Goal: Information Seeking & Learning: Learn about a topic

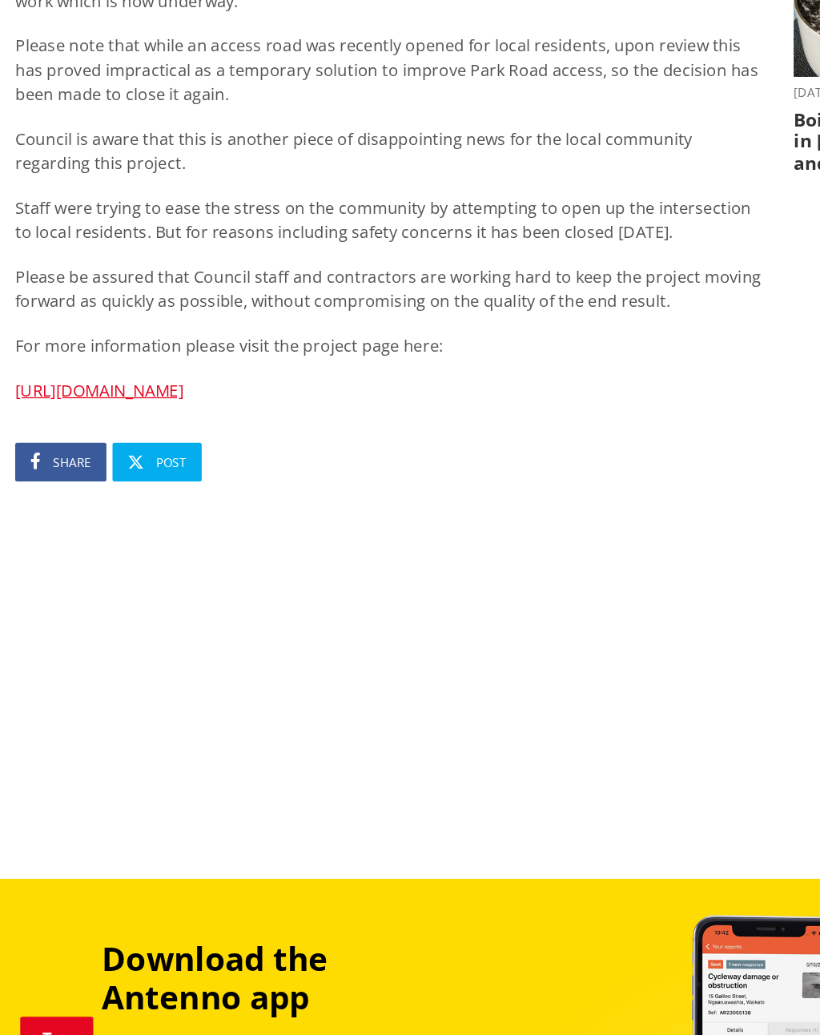
scroll to position [486, 0]
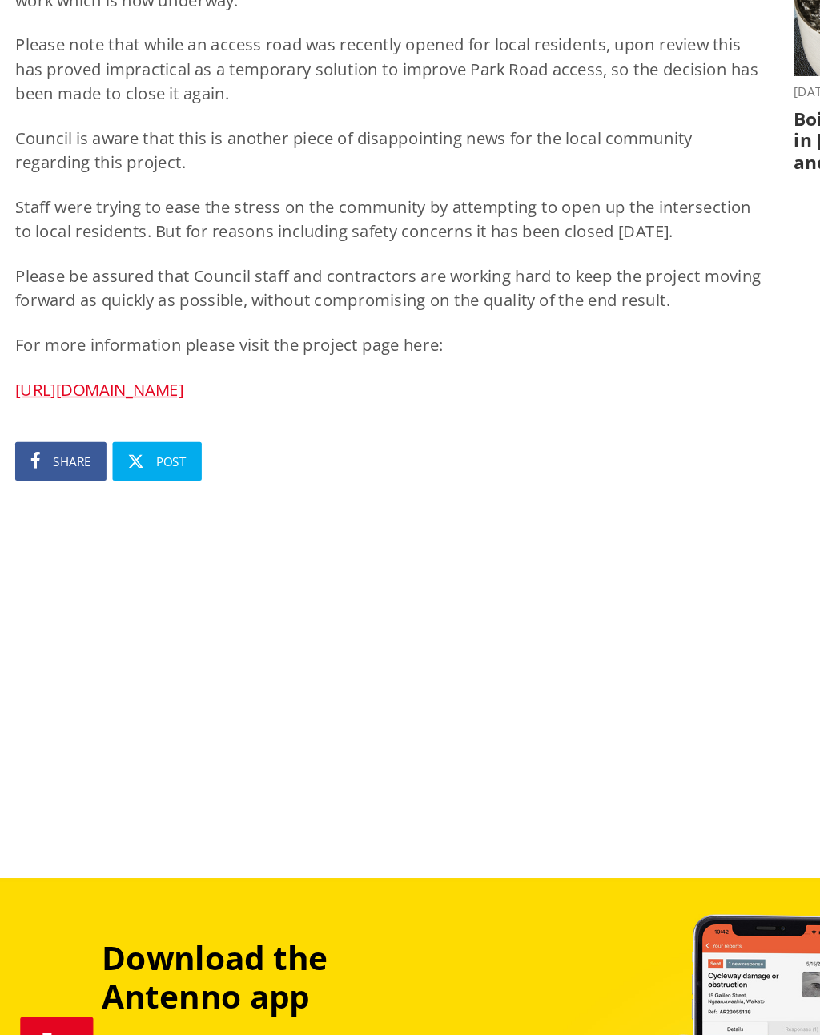
click at [36, 497] on link "https://www.waikatodistrict.govt.nz/projects/project/horotiu-link-road" at bounding box center [78, 506] width 133 height 18
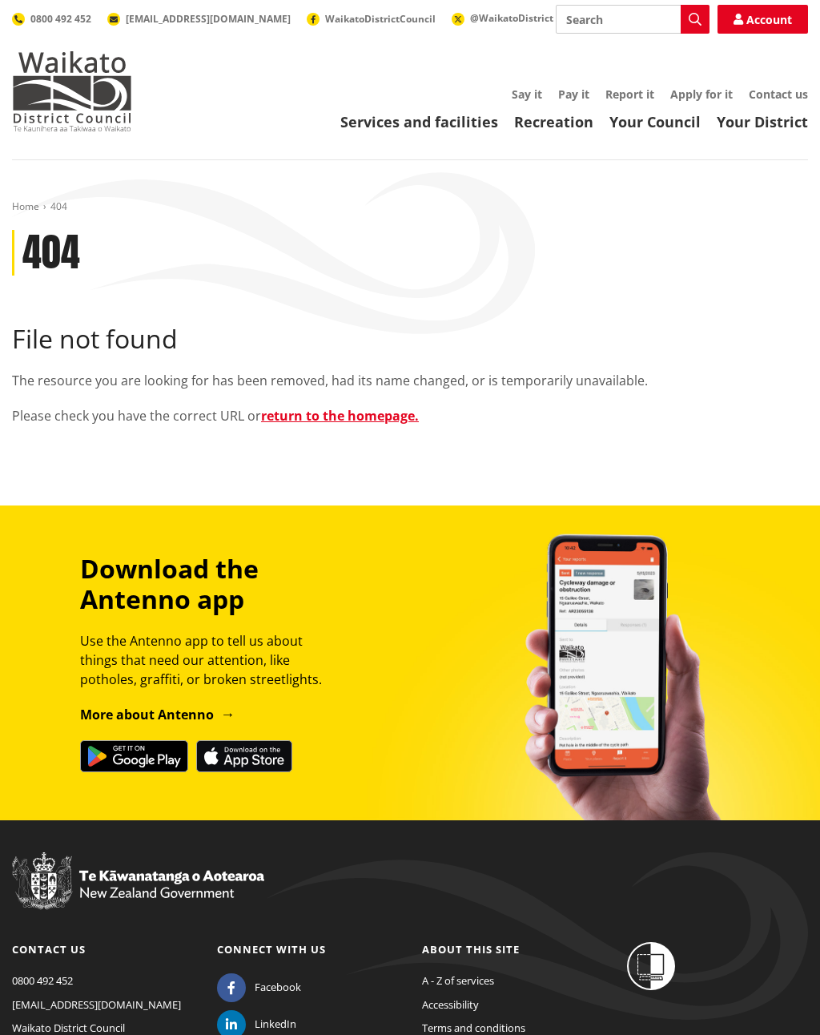
click at [357, 419] on link "return to the homepage." at bounding box center [340, 416] width 158 height 18
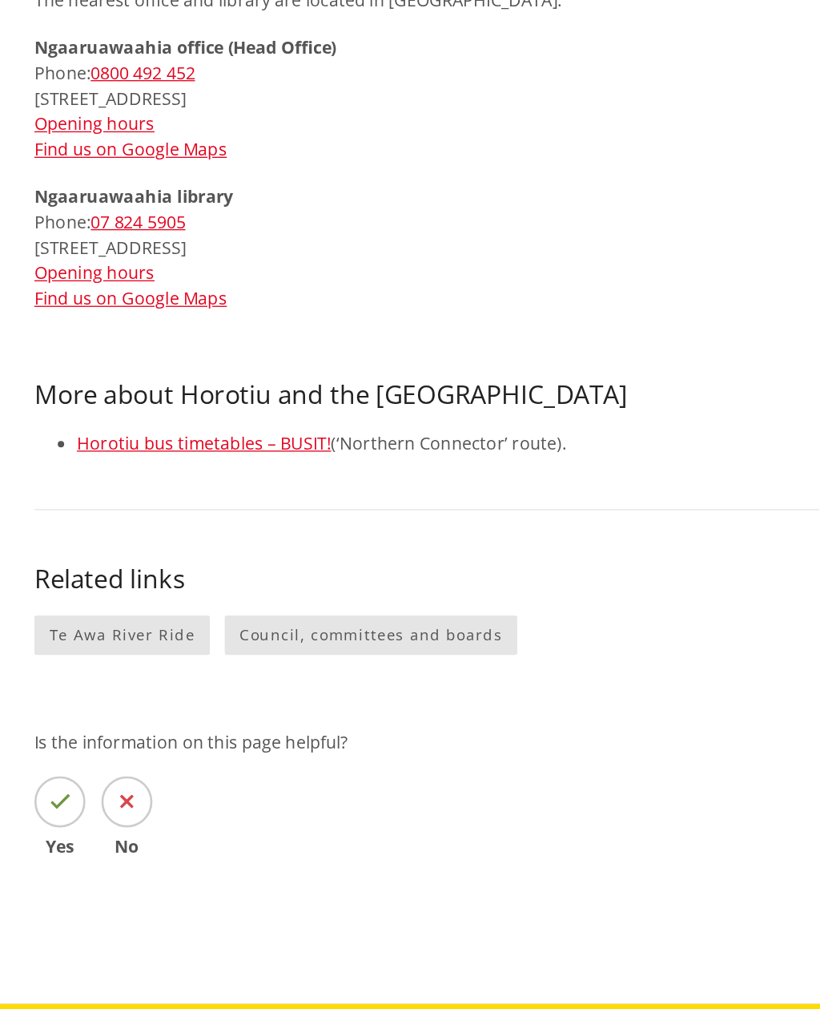
scroll to position [913, 0]
click at [361, 464] on link "Council, committees and boards" at bounding box center [471, 479] width 220 height 30
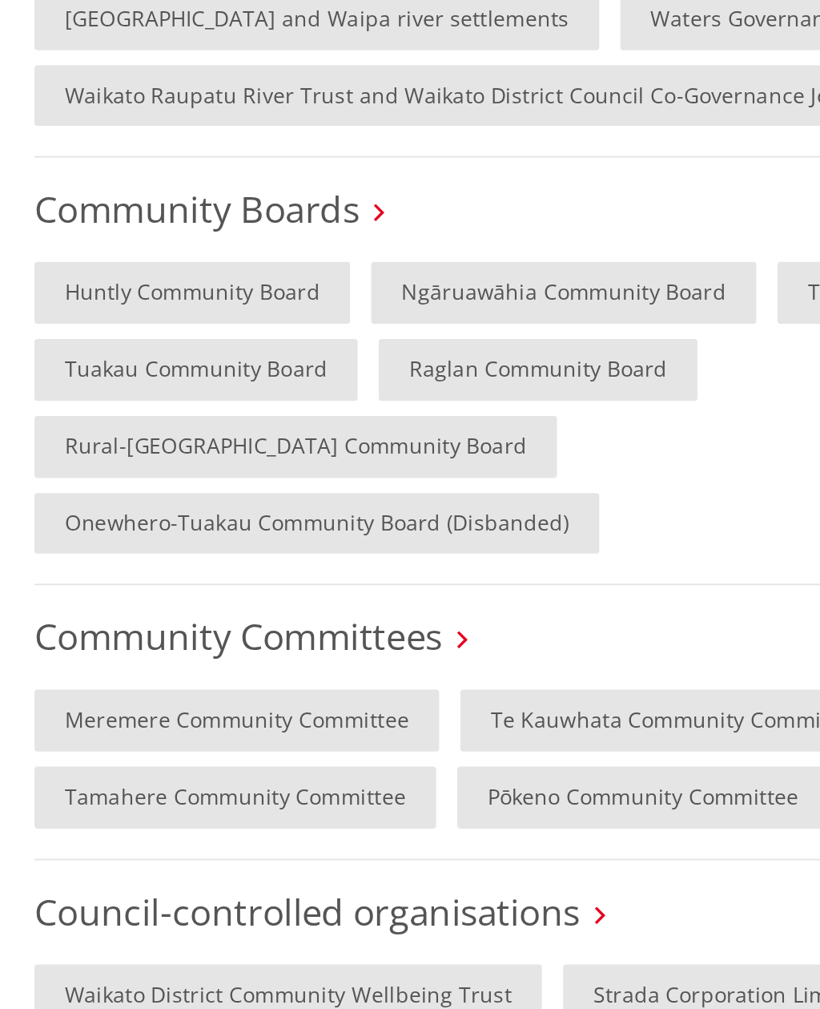
scroll to position [477, 0]
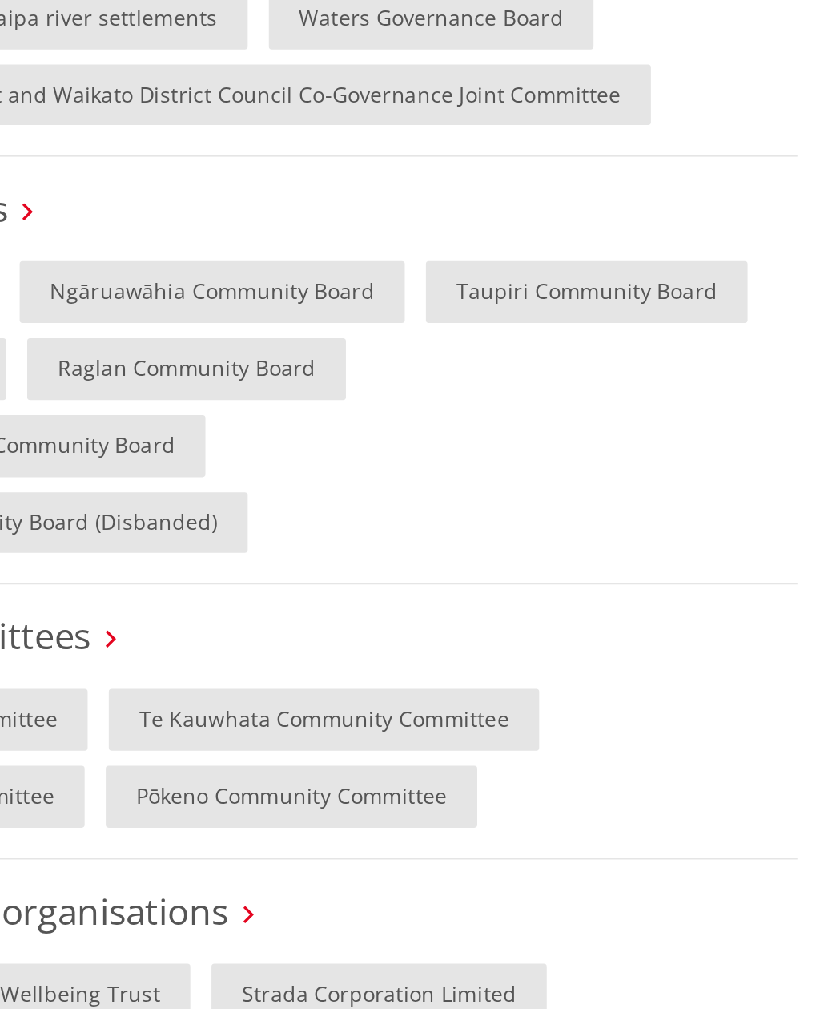
click at [396, 585] on link "Ngāruawāhia Community Board" at bounding box center [498, 601] width 204 height 33
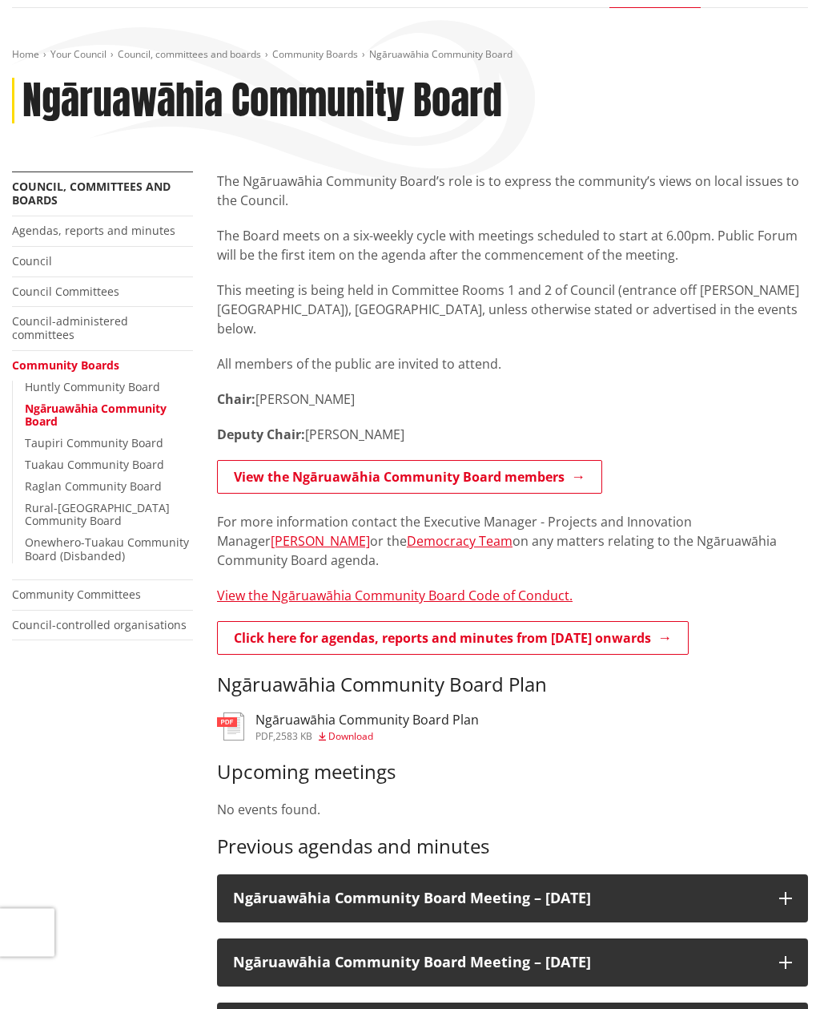
scroll to position [154, 0]
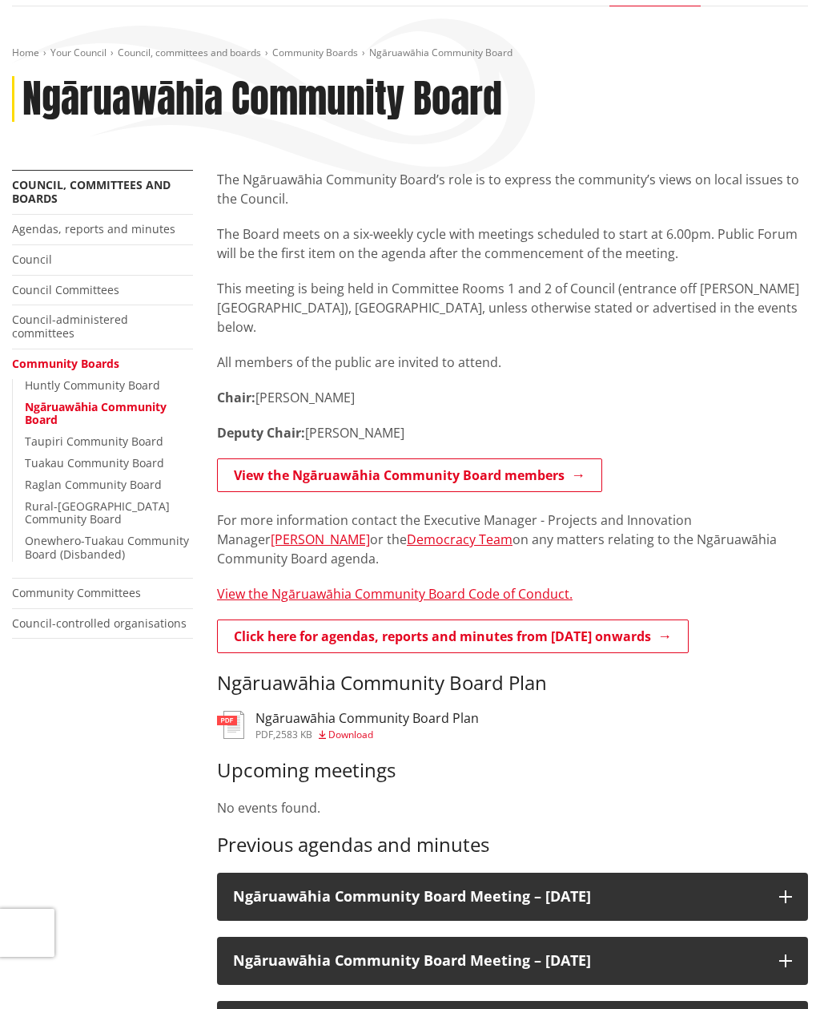
click at [455, 711] on h3 "Ngāruawāhia Community Board Plan" at bounding box center [368, 718] width 224 height 15
